Goal: Check status: Check status

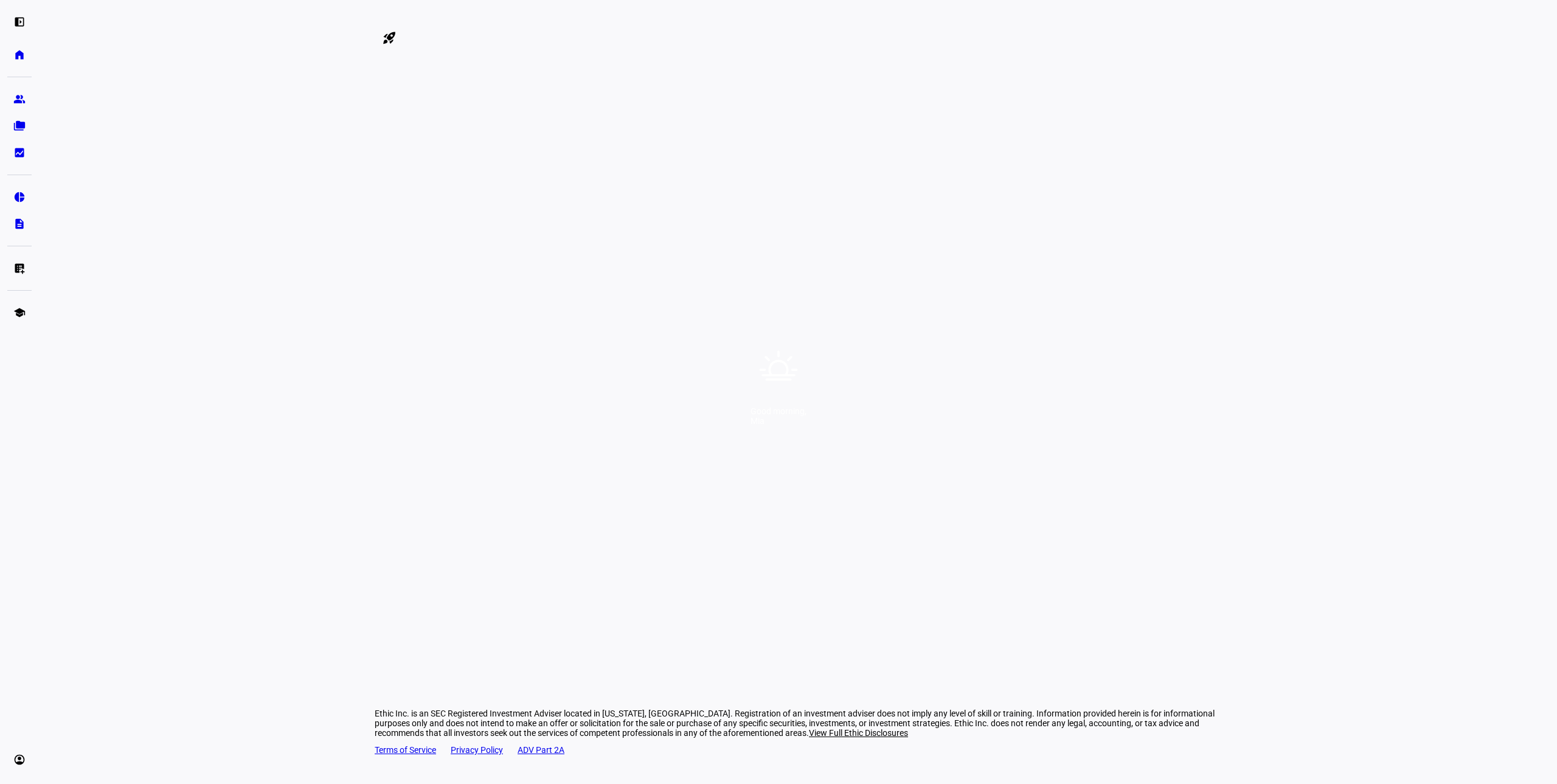
drag, startPoint x: 0, startPoint y: 0, endPoint x: 862, endPoint y: 281, distance: 906.6
click at [862, 281] on div "Good morning, [PERSON_NAME]" at bounding box center [778, 392] width 1557 height 784
click at [786, 402] on div "Good morning, [PERSON_NAME]" at bounding box center [778, 392] width 1557 height 784
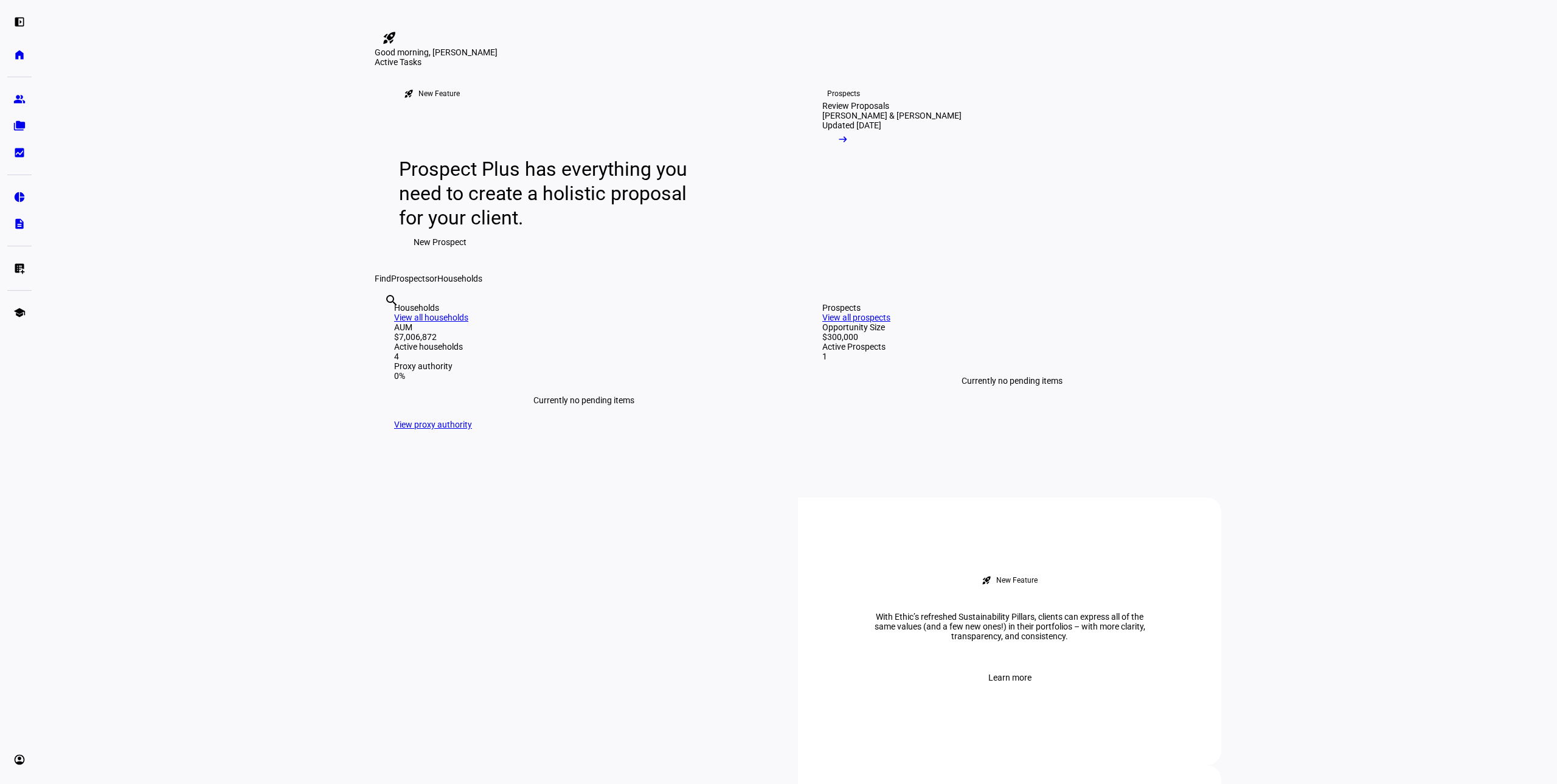
click at [468, 322] on link "View all households" at bounding box center [431, 317] width 74 height 10
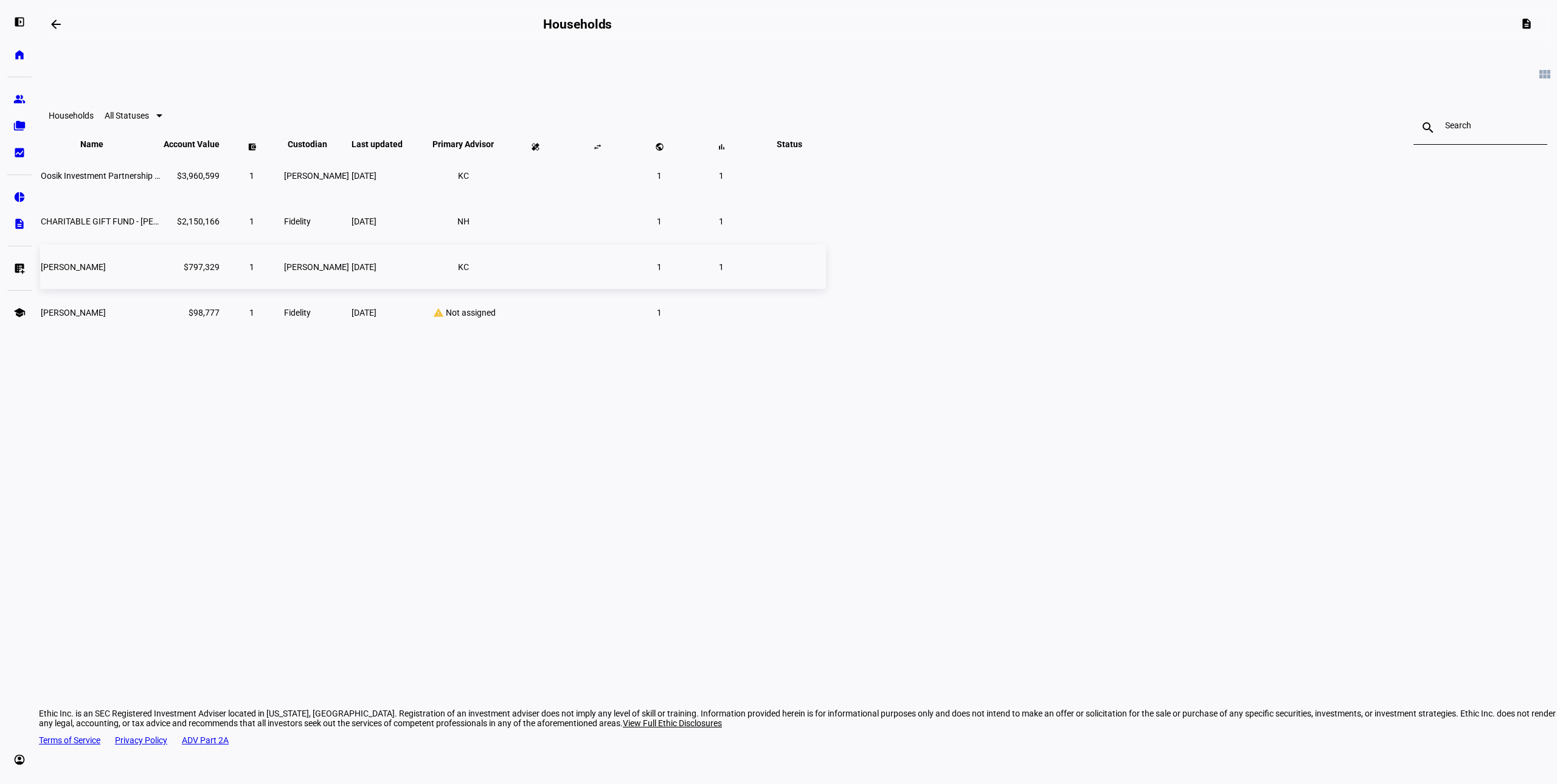
click at [106, 271] on span "[PERSON_NAME]" at bounding box center [73, 267] width 65 height 10
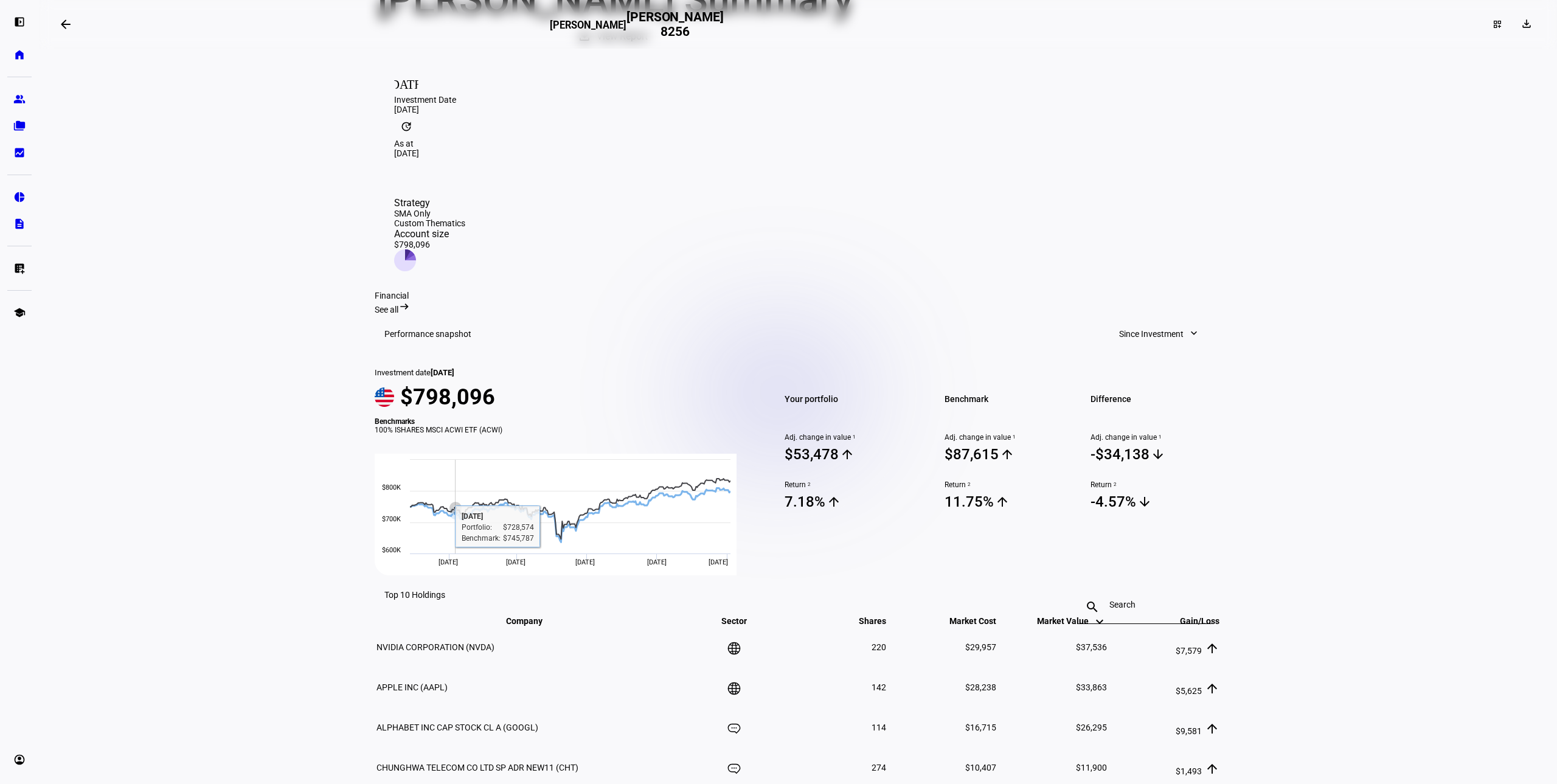
scroll to position [19, 0]
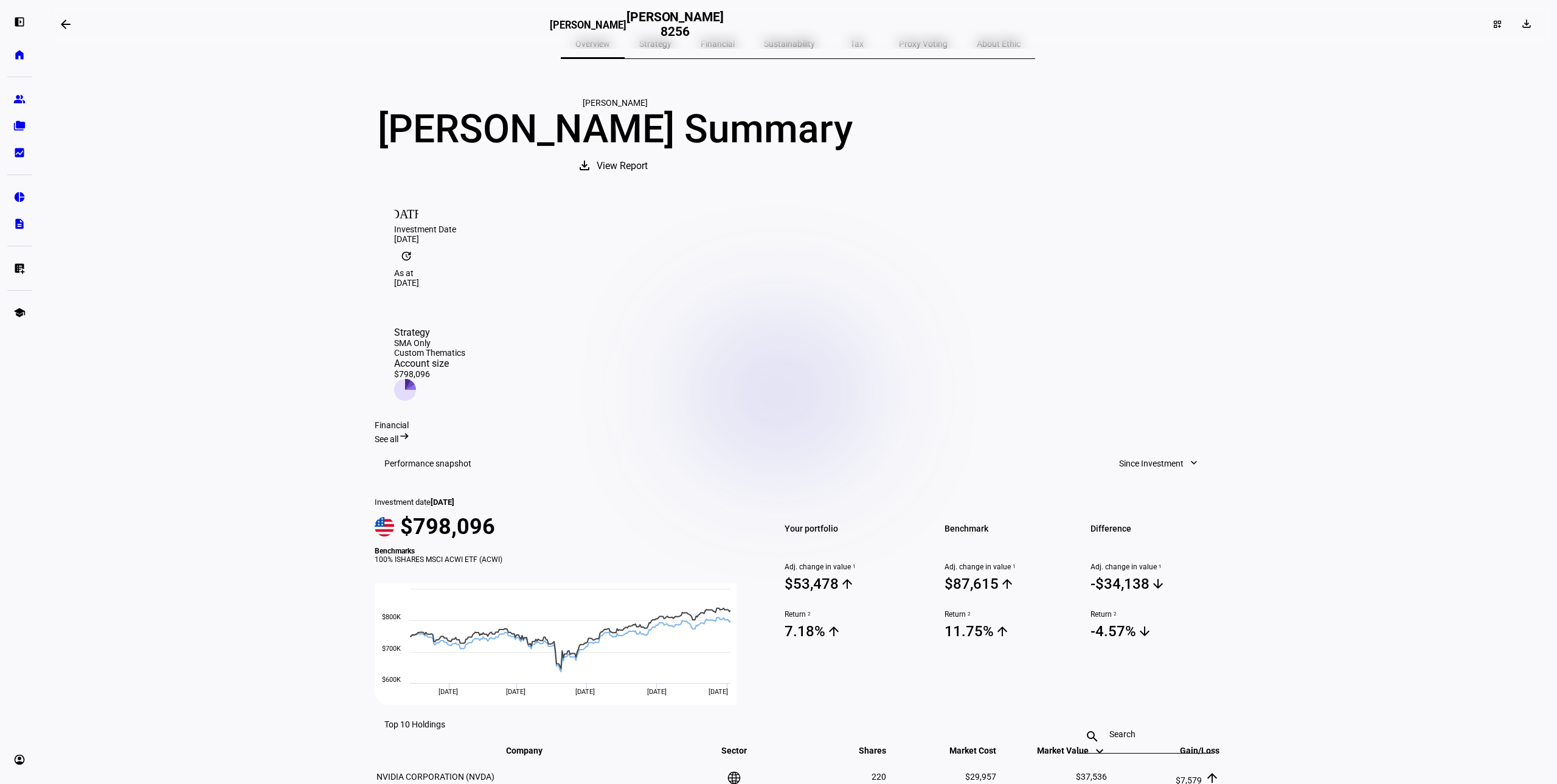
click at [1188, 456] on mat-icon "expand_more" at bounding box center [1194, 462] width 13 height 13
click at [1173, 509] on div "Year to Date" at bounding box center [1155, 514] width 101 height 10
click at [1166, 451] on span "Year to Date" at bounding box center [1161, 463] width 47 height 24
click at [1166, 625] on div "Since Investment" at bounding box center [1175, 630] width 101 height 10
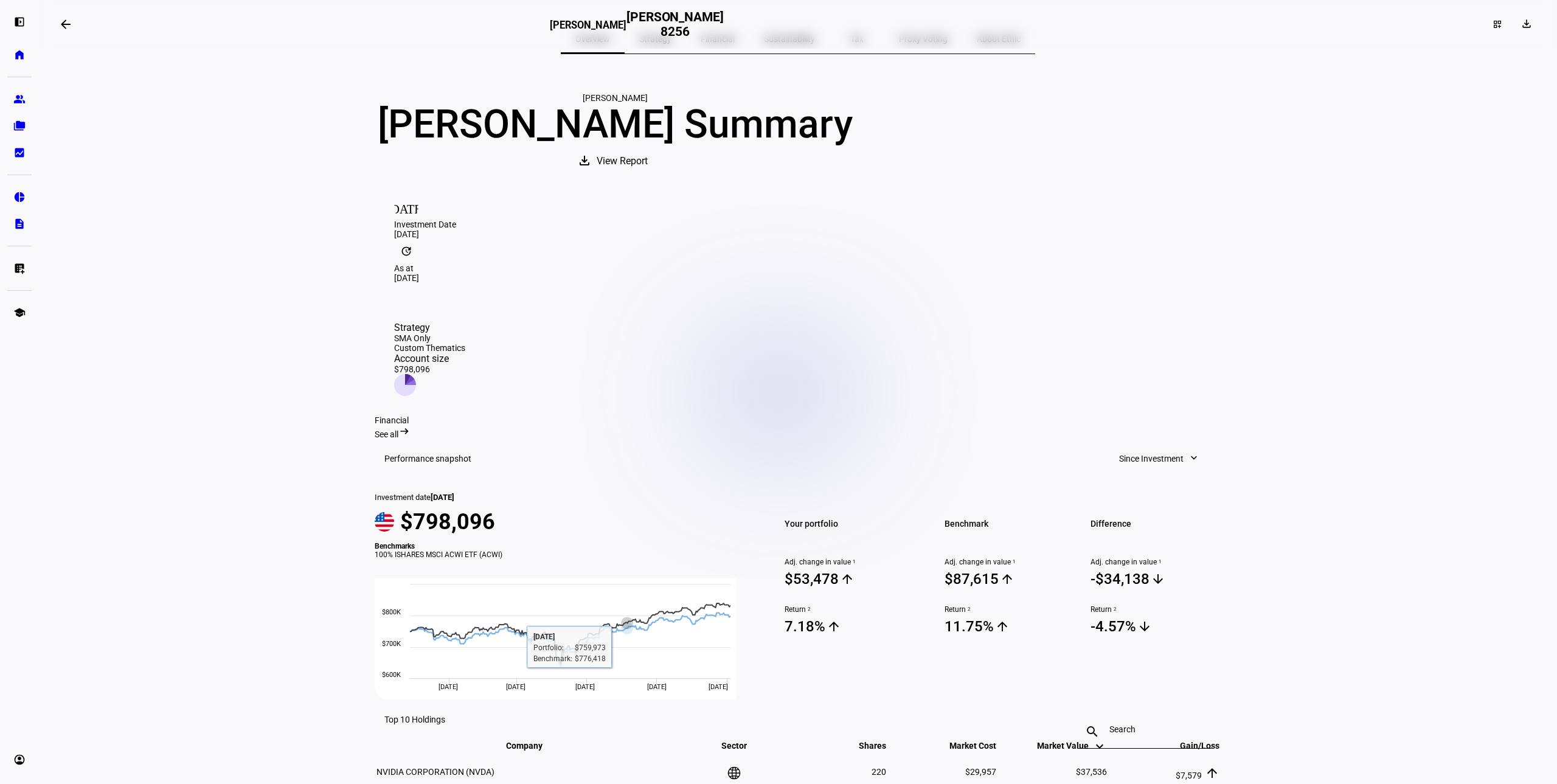
scroll to position [0, 0]
